Goal: Ask a question

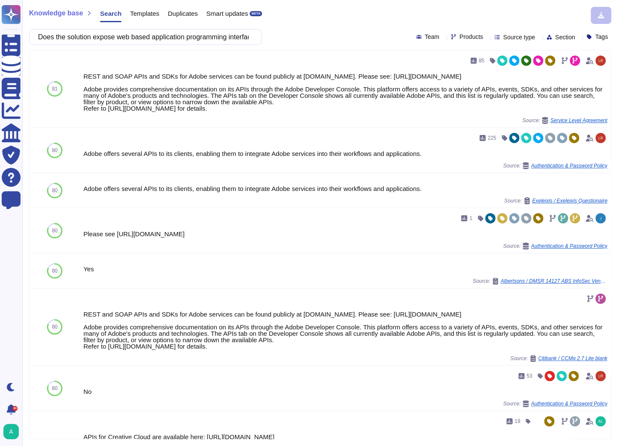
scroll to position [0, 134]
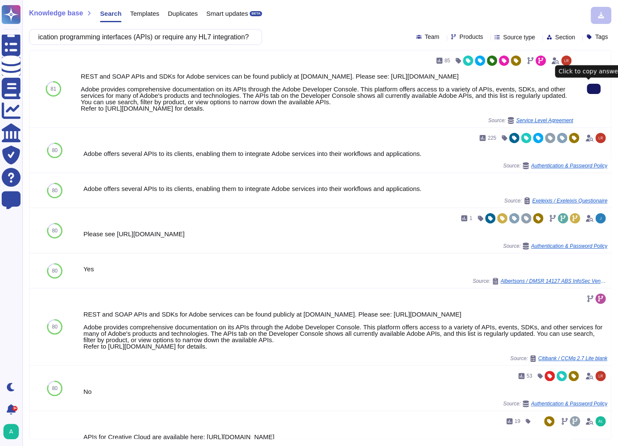
type input "Does the solution expose web based application programming interfaces (APIs) or…"
click at [587, 90] on button at bounding box center [594, 89] width 14 height 10
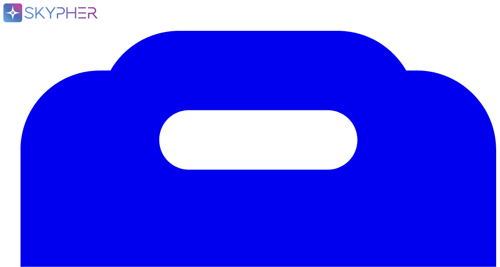
paste input "Please describe the intended purpose of your AI application in Workfront"
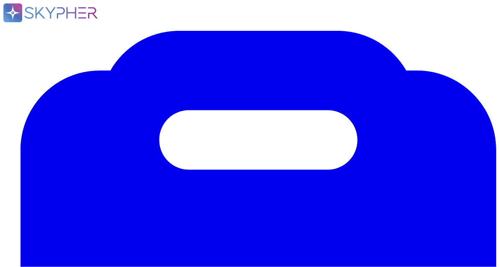
type input "Please describe the intended purpose of your AI application in Workfront"
